Goal: Task Accomplishment & Management: Manage account settings

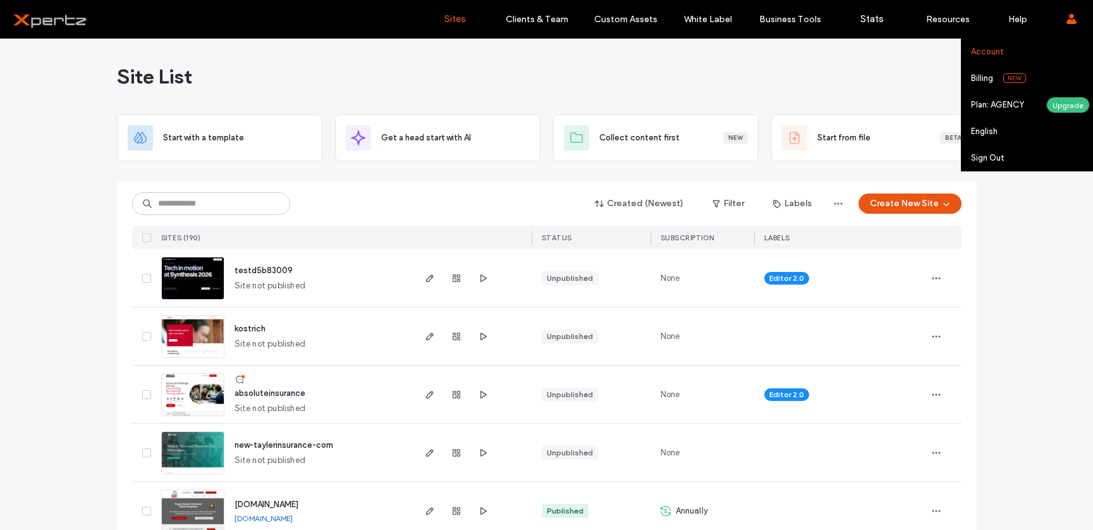
click at [981, 52] on label "Account" at bounding box center [987, 51] width 33 height 9
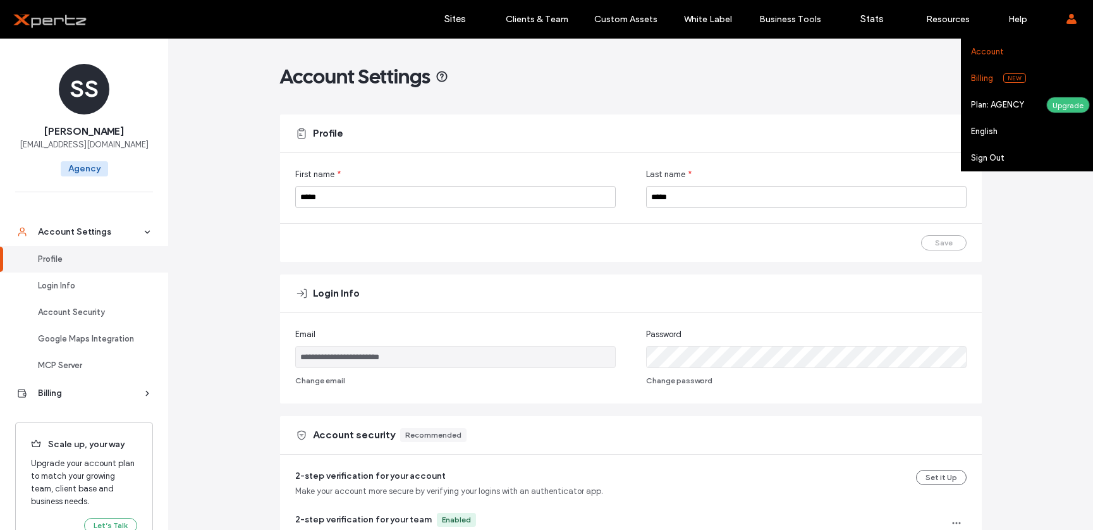
click at [986, 77] on label "Billing" at bounding box center [982, 77] width 22 height 9
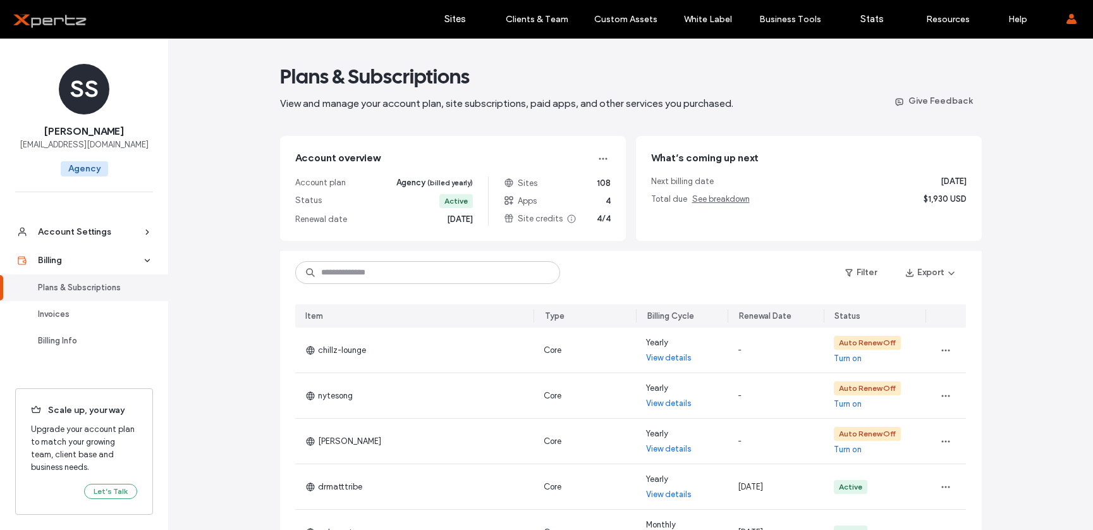
click at [1067, 275] on div "Plans & Subscriptions View and manage your account plan, site subscriptions, pa…" at bounding box center [630, 443] width 924 height 809
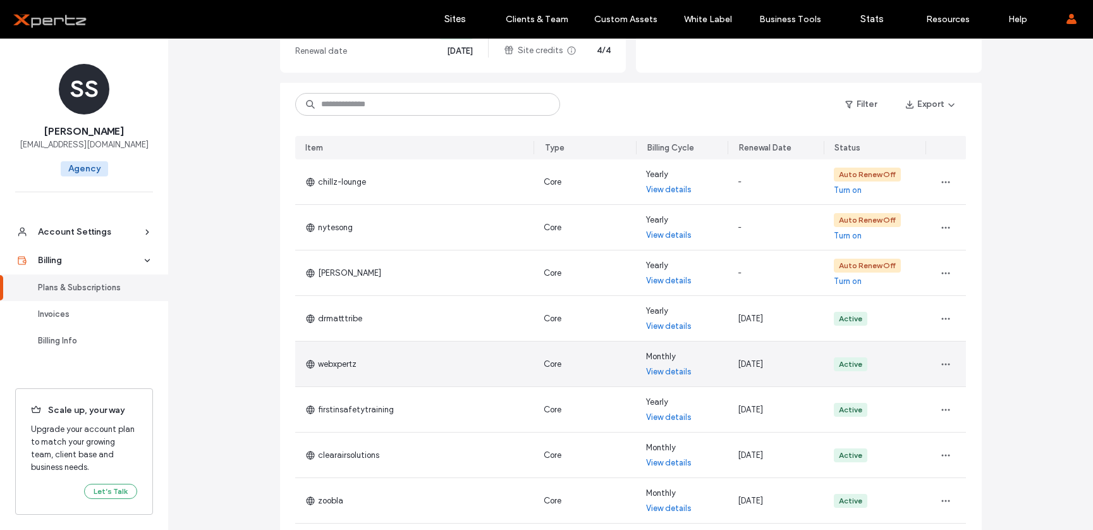
scroll to position [169, 0]
click at [941, 367] on icon "button" at bounding box center [945, 363] width 10 height 10
click at [969, 396] on span "Change Billing Cycle" at bounding box center [980, 396] width 77 height 13
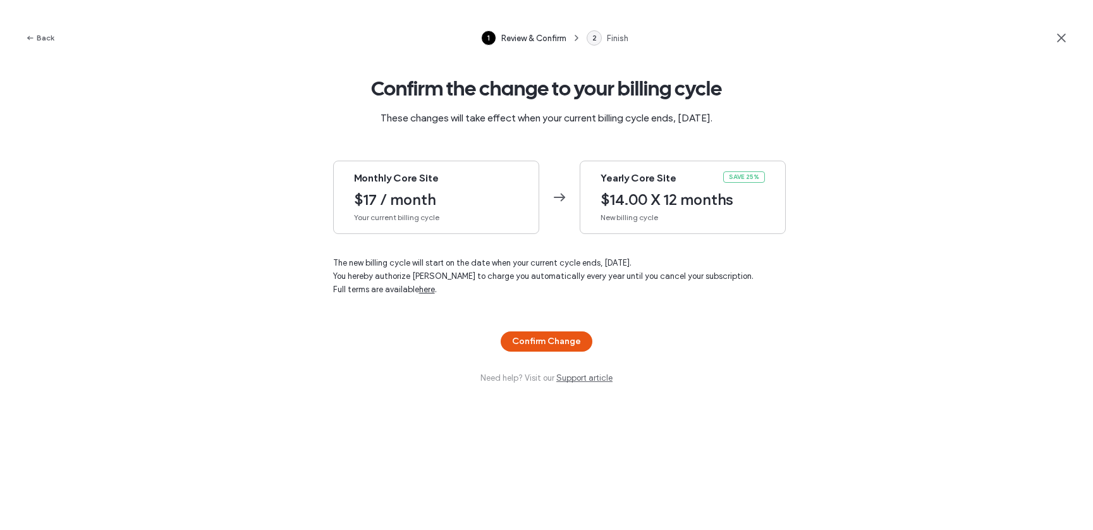
click at [1063, 37] on icon at bounding box center [1061, 38] width 13 height 13
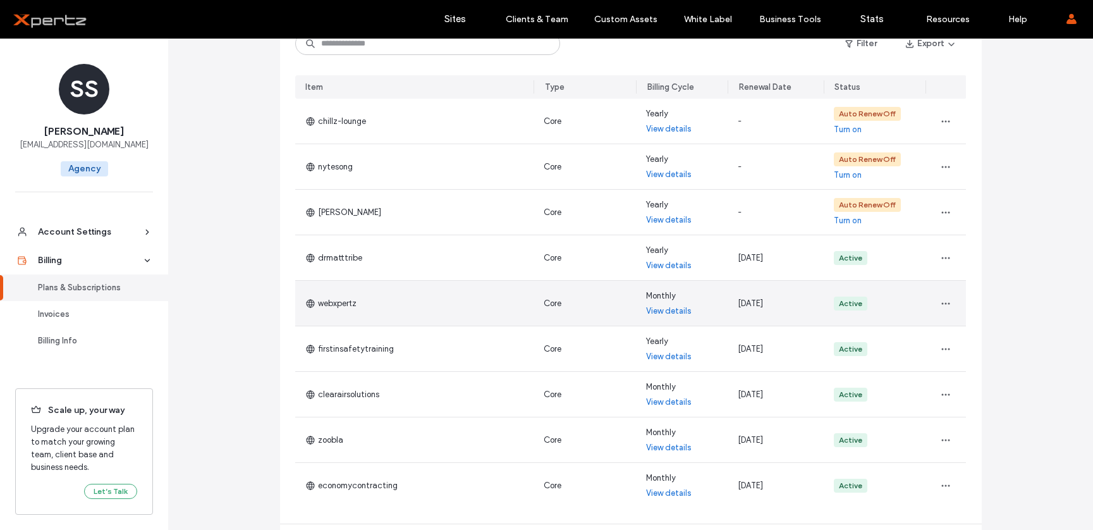
scroll to position [232, 0]
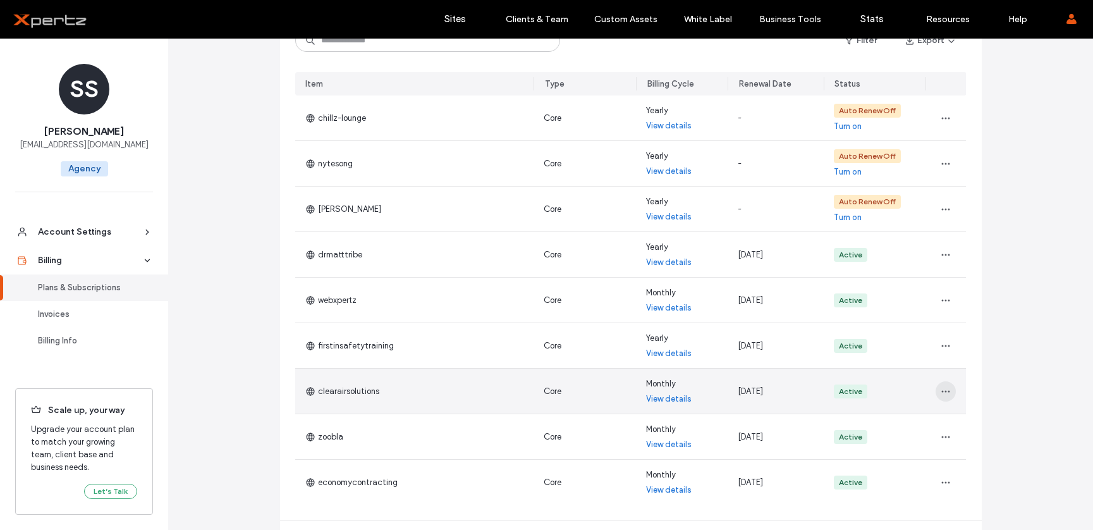
click at [942, 394] on icon "button" at bounding box center [945, 391] width 10 height 10
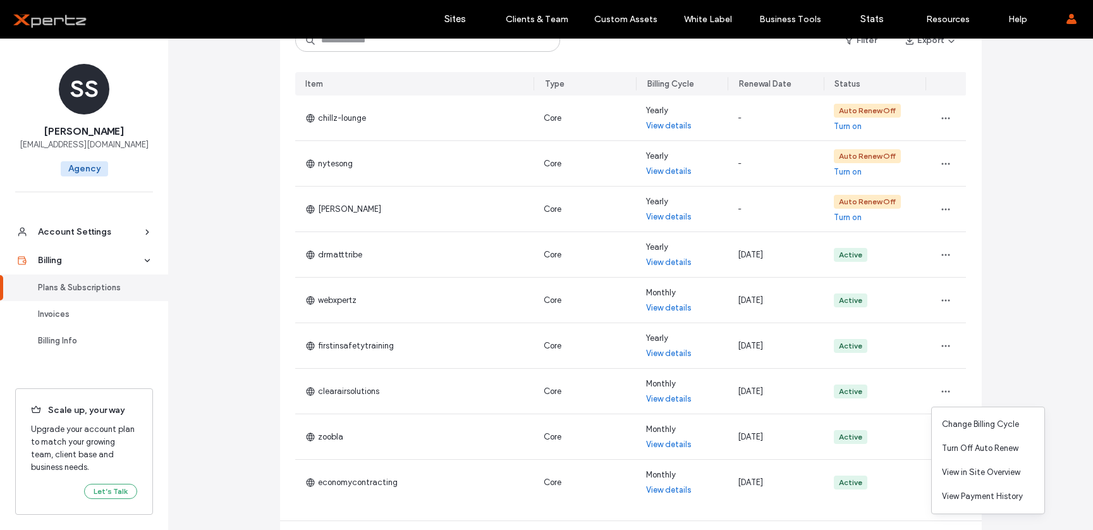
click at [1022, 367] on div "Plans & Subscriptions View and manage your account plan, site subscriptions, pa…" at bounding box center [630, 211] width 924 height 809
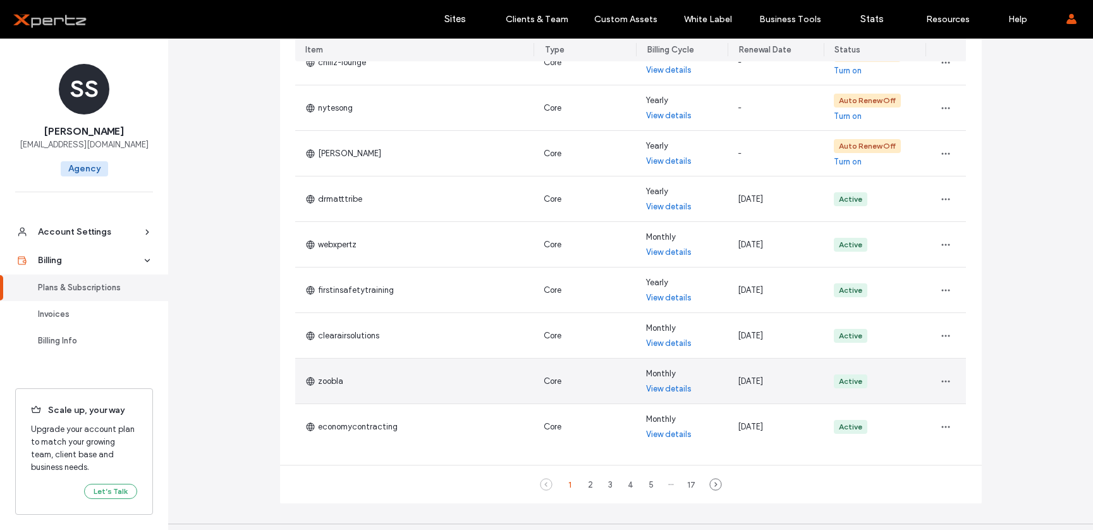
scroll to position [295, 0]
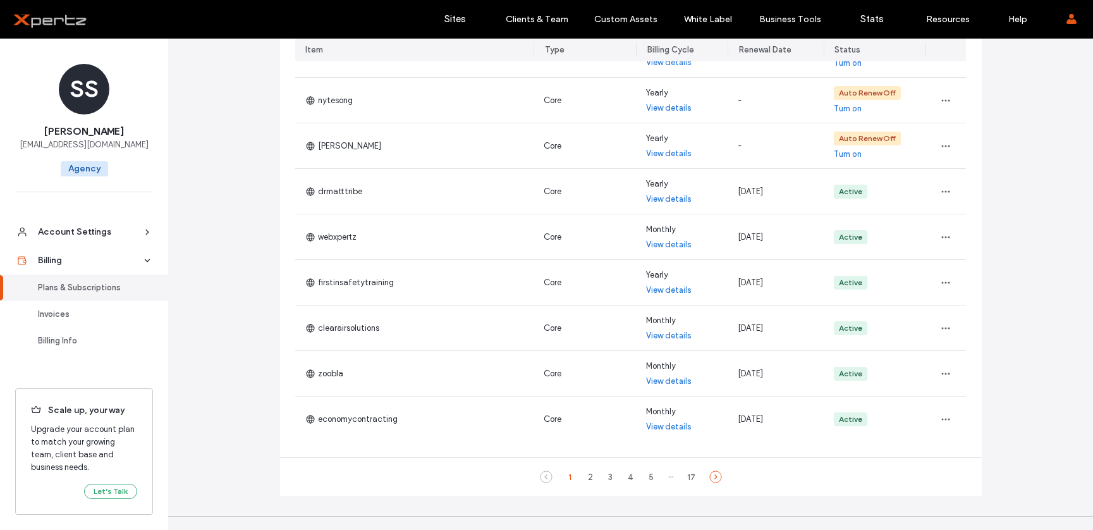
click at [710, 479] on icon at bounding box center [715, 476] width 13 height 13
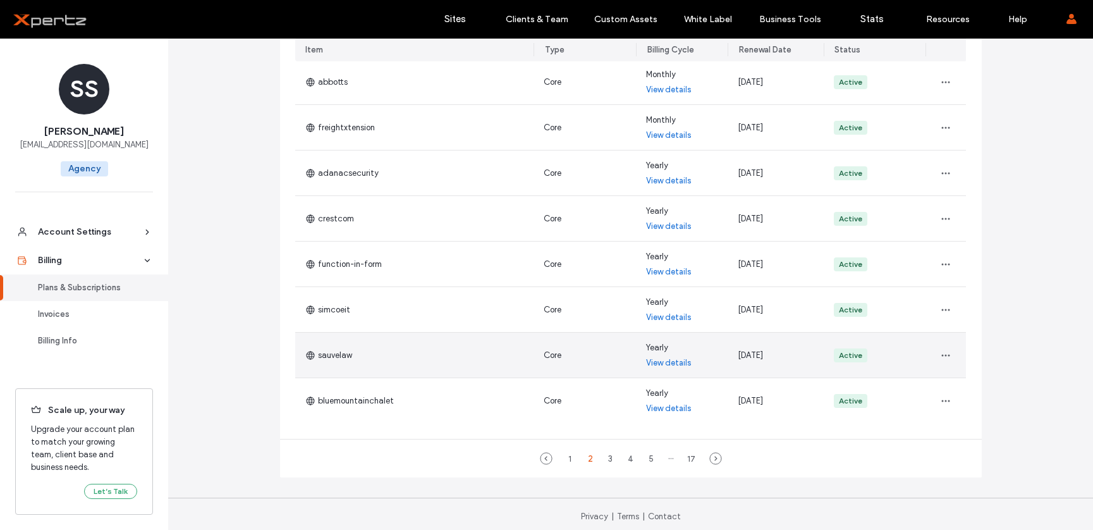
scroll to position [316, 0]
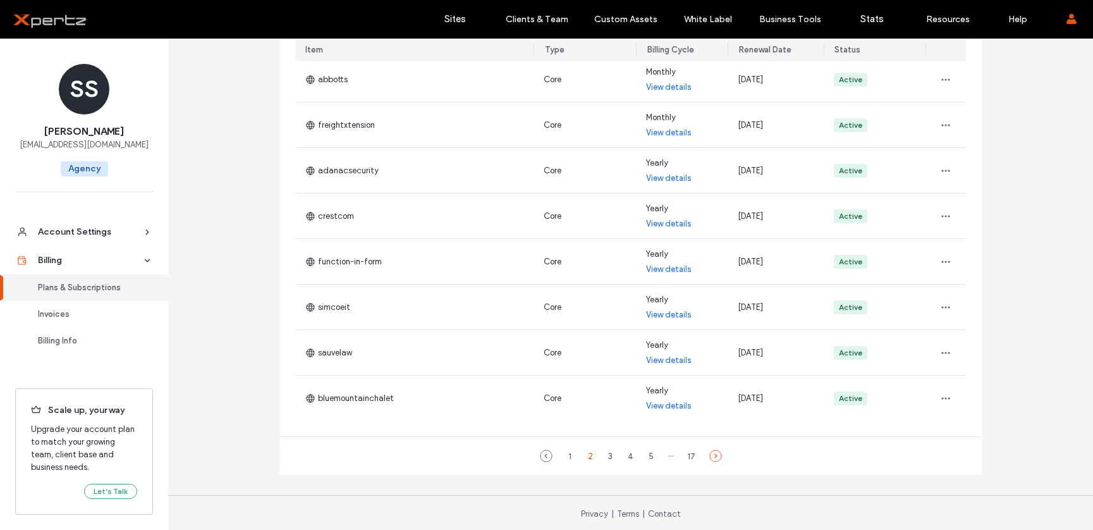
click at [713, 456] on icon at bounding box center [715, 455] width 13 height 13
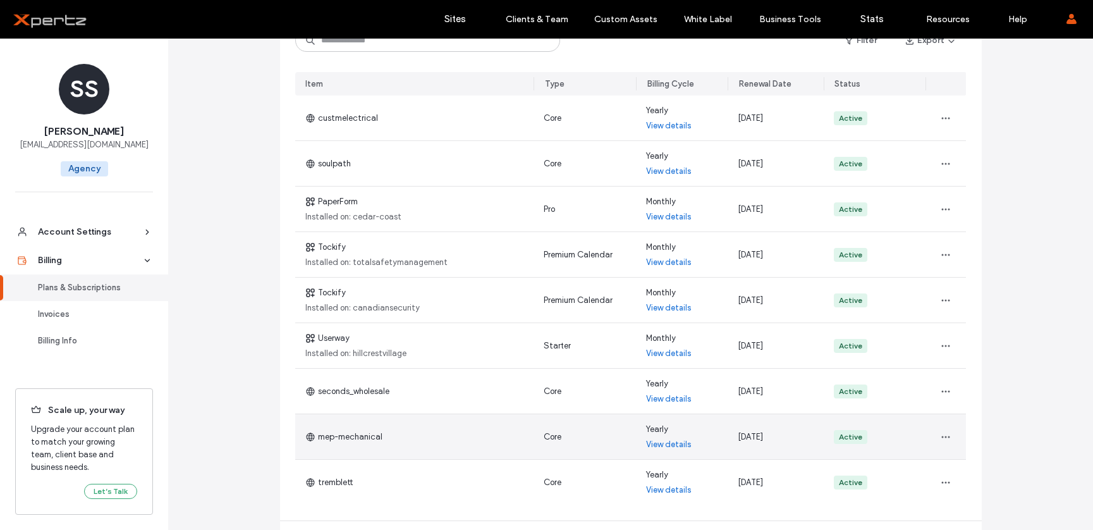
scroll to position [210, 0]
